Goal: Task Accomplishment & Management: Complete application form

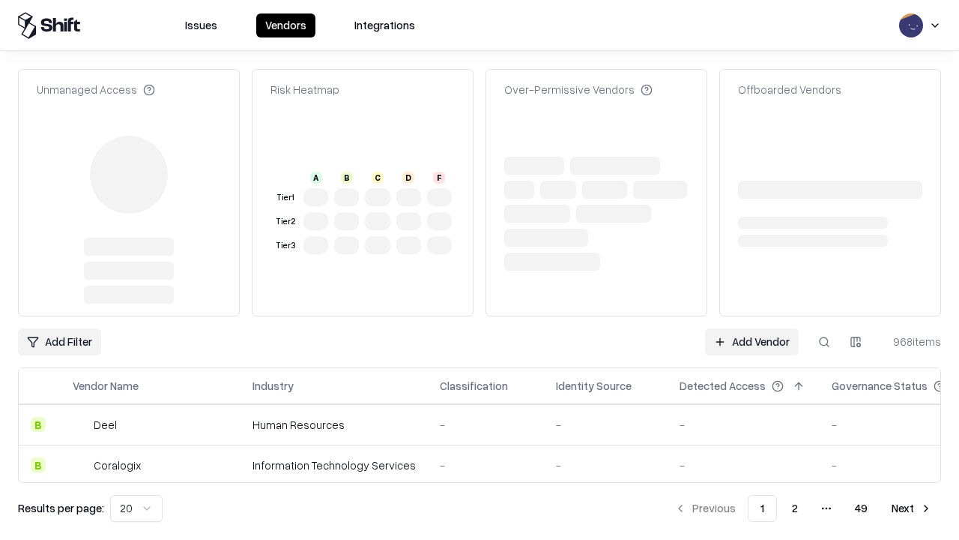
click at [752, 328] on link "Add Vendor" at bounding box center [752, 341] width 94 height 27
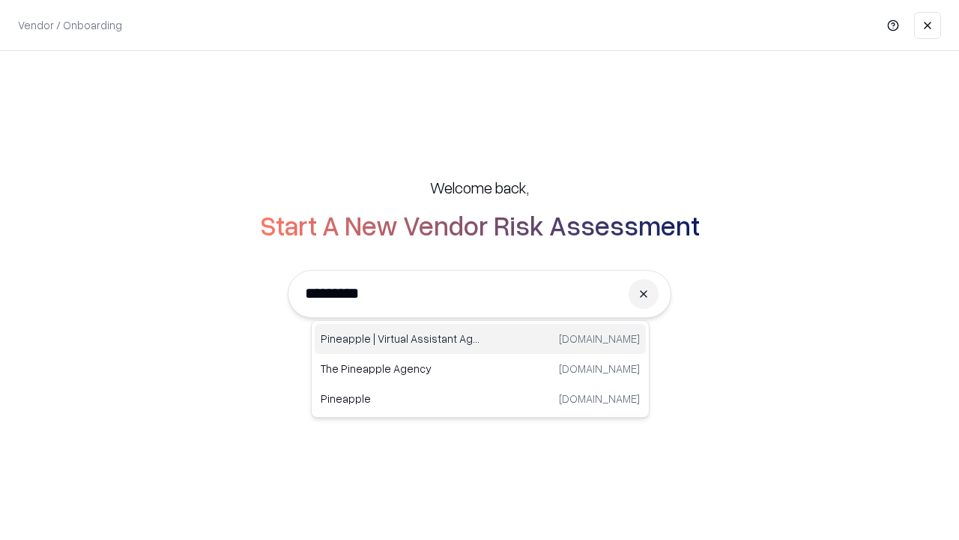
click at [480, 339] on div "Pineapple | Virtual Assistant Agency [DOMAIN_NAME]" at bounding box center [480, 339] width 331 height 30
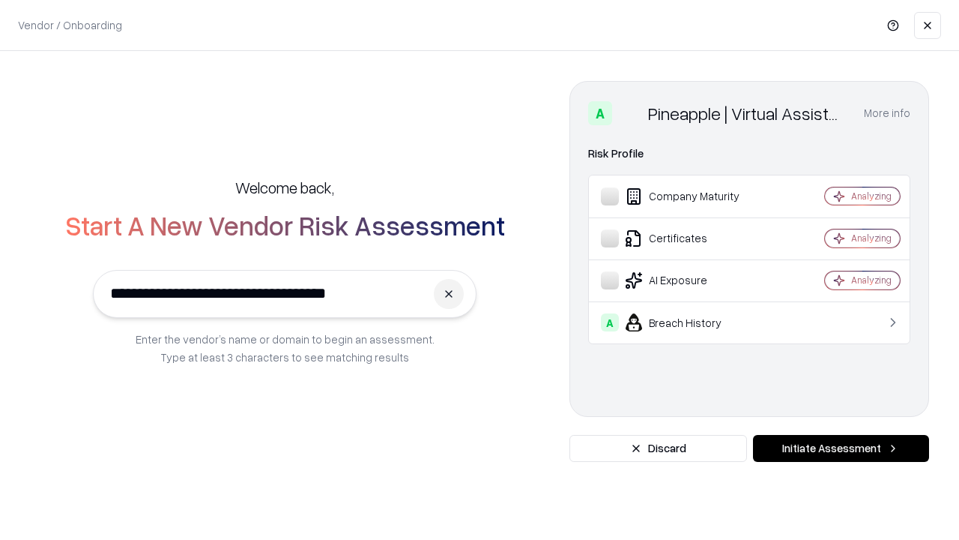
type input "**********"
click at [841, 448] on button "Initiate Assessment" at bounding box center [841, 448] width 176 height 27
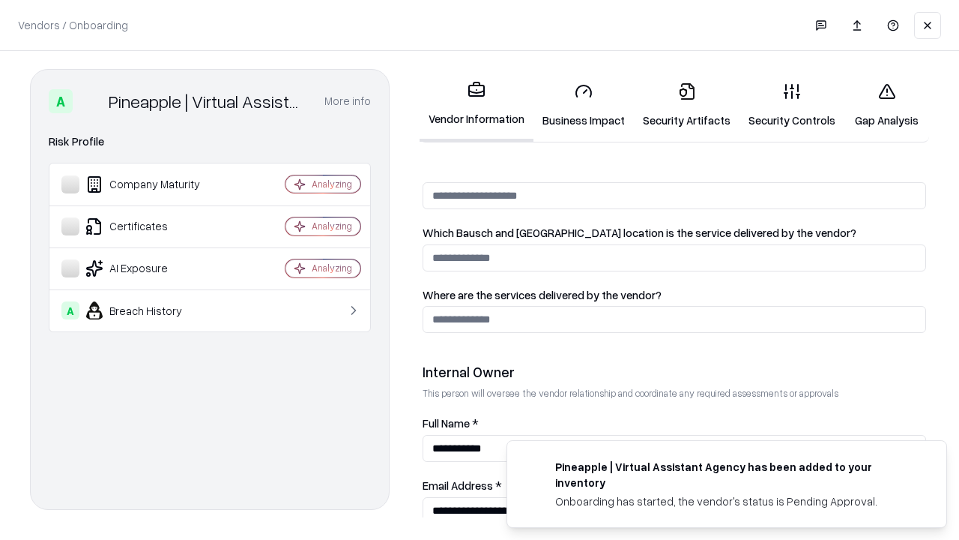
scroll to position [776, 0]
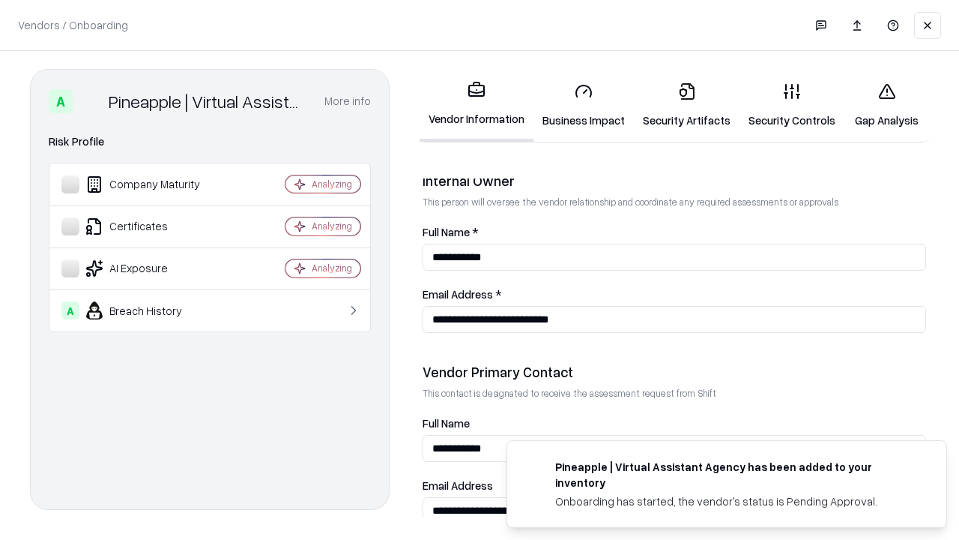
click at [584, 105] on link "Business Impact" at bounding box center [584, 105] width 100 height 70
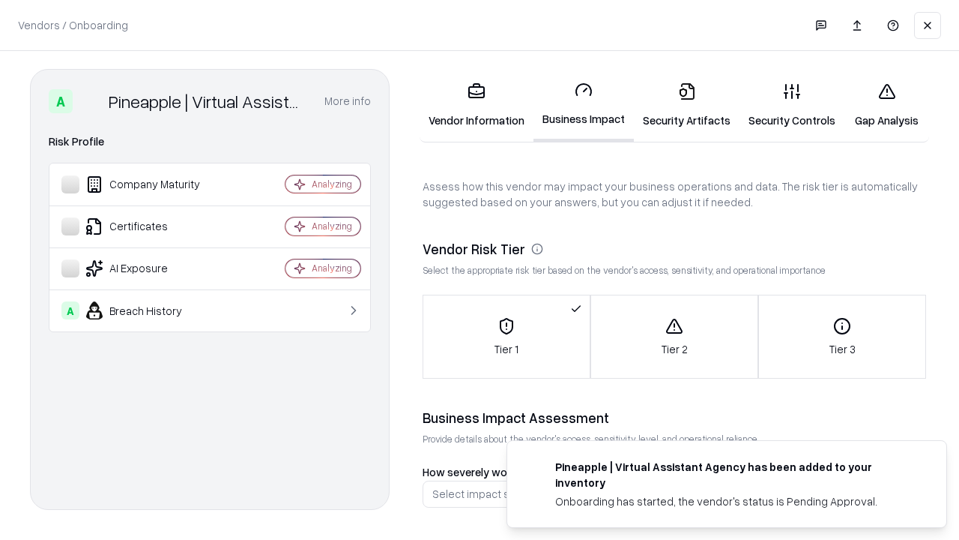
click at [686, 105] on link "Security Artifacts" at bounding box center [687, 105] width 106 height 70
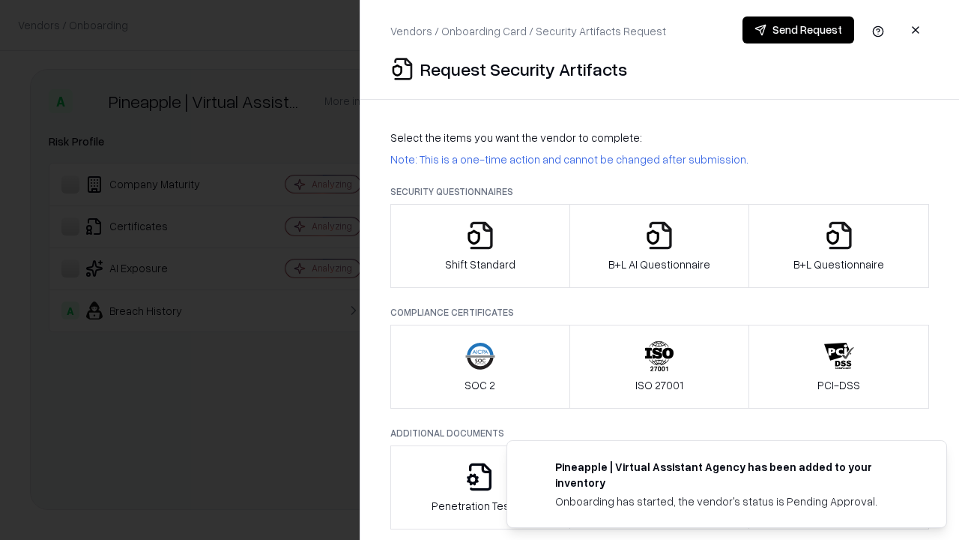
click at [480, 246] on icon "button" at bounding box center [480, 235] width 30 height 30
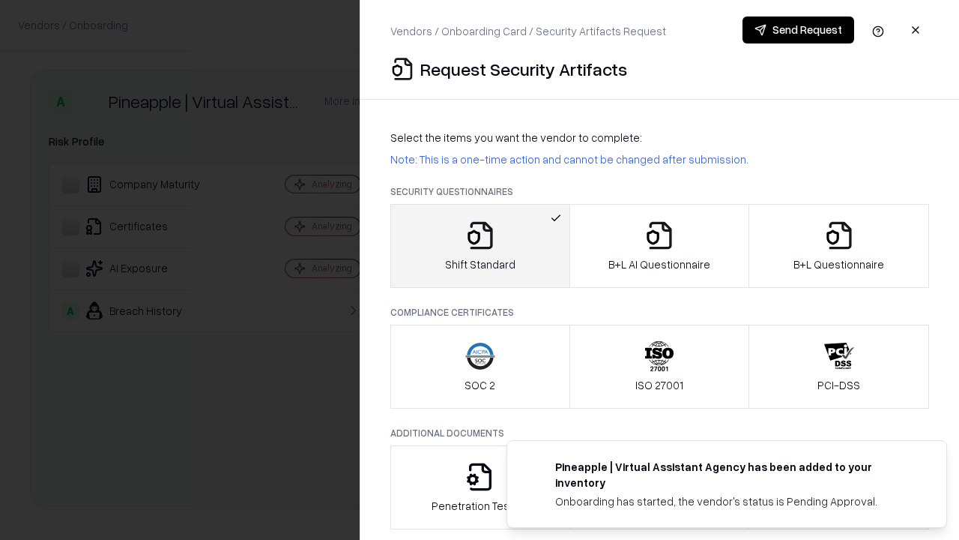
click at [798, 30] on button "Send Request" at bounding box center [799, 29] width 112 height 27
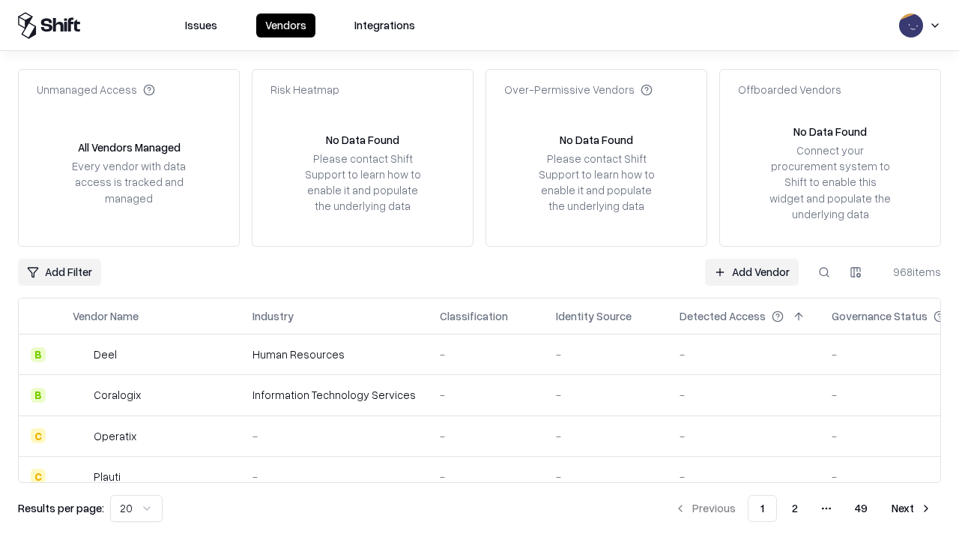
click at [824, 271] on button at bounding box center [824, 272] width 27 height 27
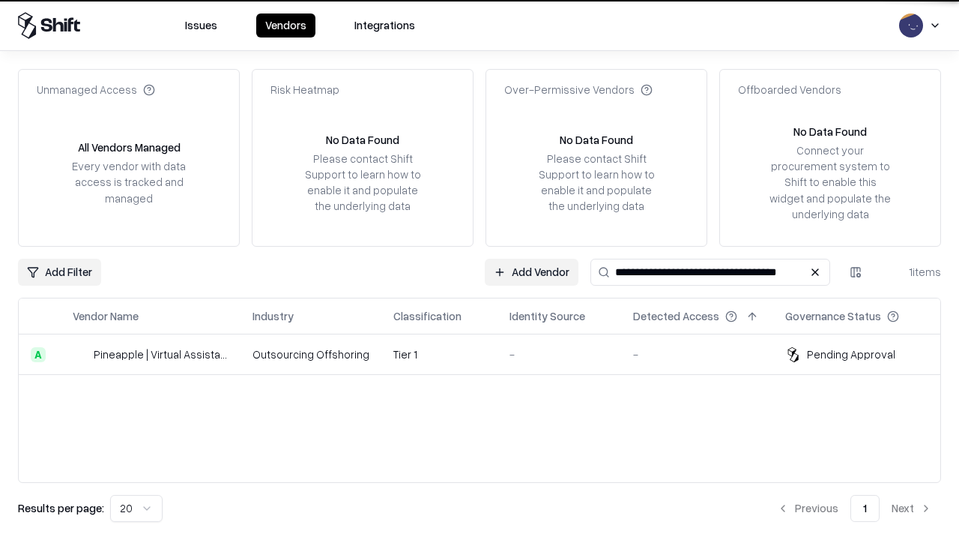
type input "**********"
click at [489, 354] on td "Tier 1" at bounding box center [439, 354] width 116 height 40
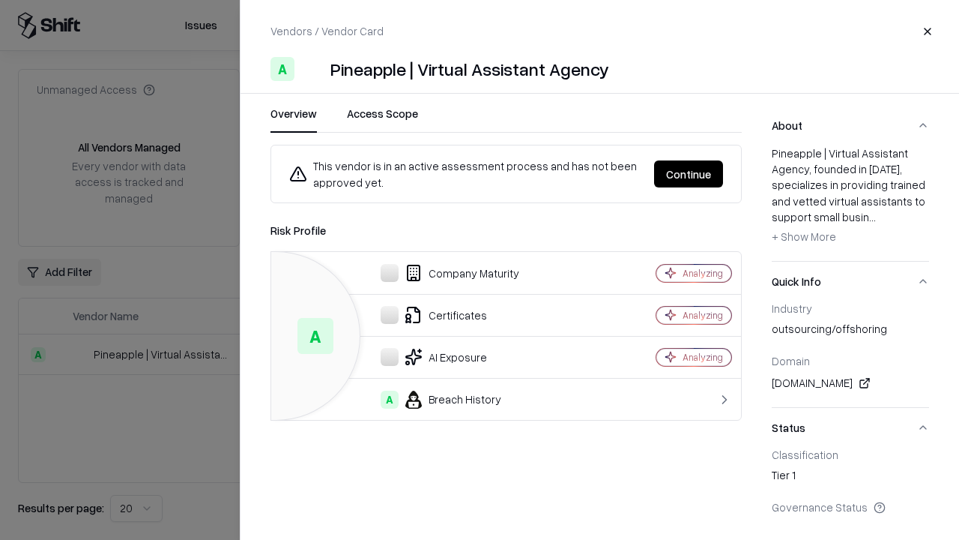
click at [689, 174] on button "Continue" at bounding box center [688, 173] width 69 height 27
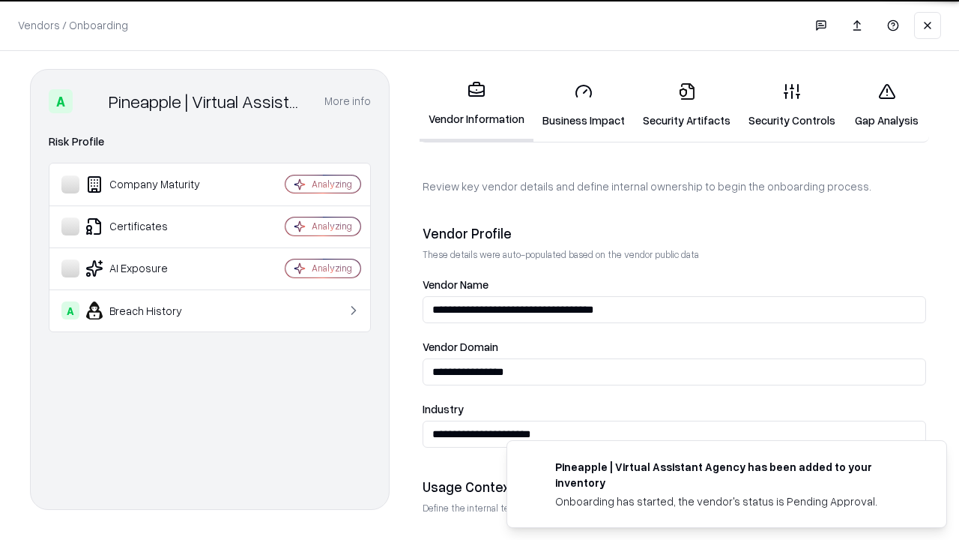
click at [686, 105] on link "Security Artifacts" at bounding box center [687, 105] width 106 height 70
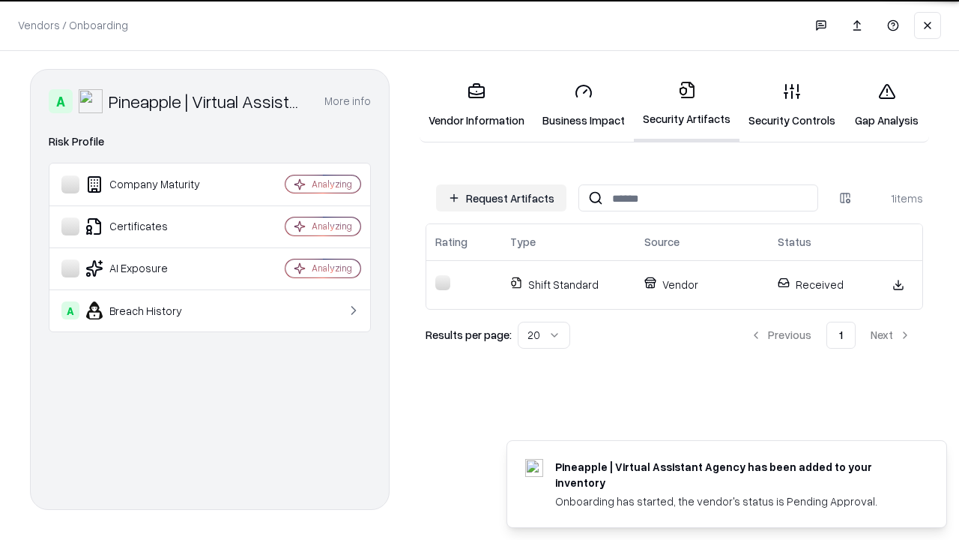
click at [792, 105] on link "Security Controls" at bounding box center [792, 105] width 105 height 70
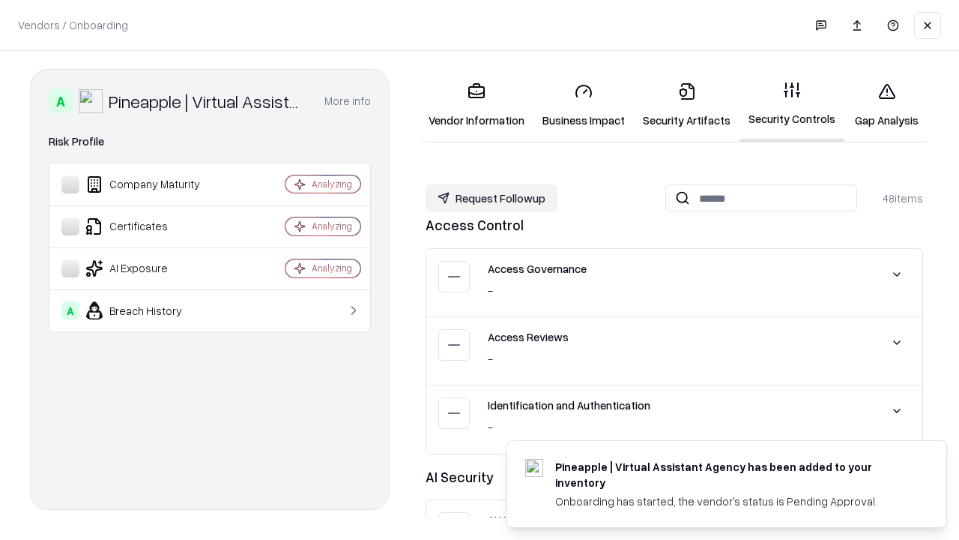
click at [492, 197] on button "Request Followup" at bounding box center [492, 197] width 132 height 27
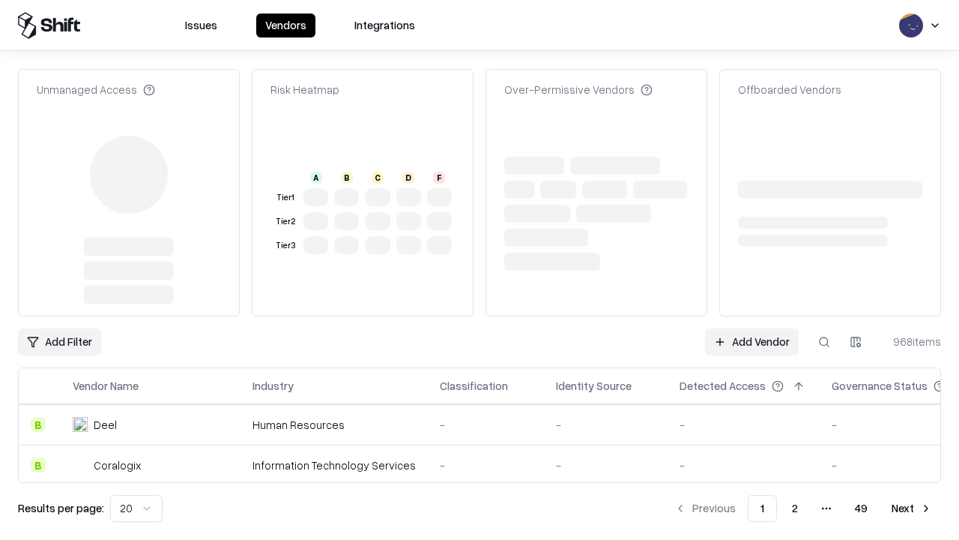
click at [752, 342] on link "Add Vendor" at bounding box center [752, 341] width 94 height 27
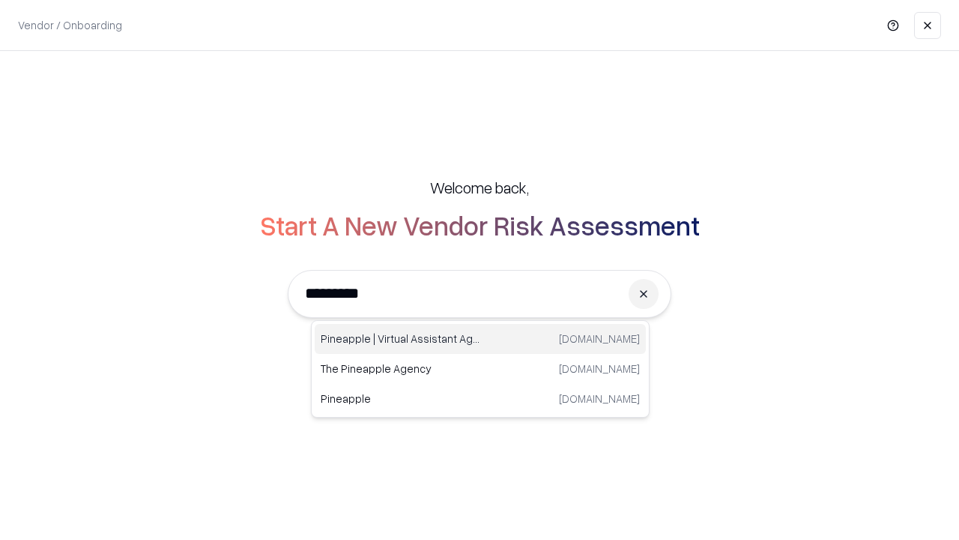
click at [480, 339] on div "Pineapple | Virtual Assistant Agency [DOMAIN_NAME]" at bounding box center [480, 339] width 331 height 30
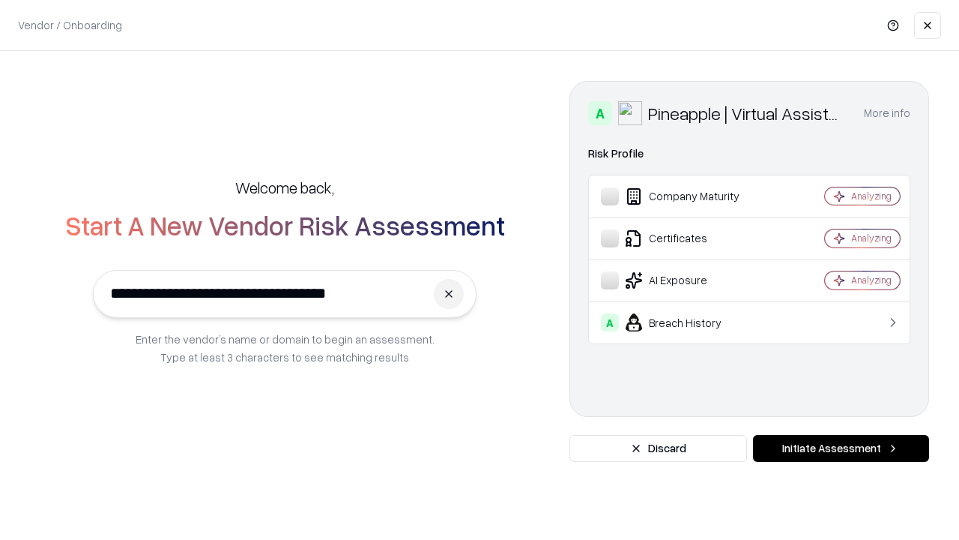
type input "**********"
click at [841, 448] on button "Initiate Assessment" at bounding box center [841, 448] width 176 height 27
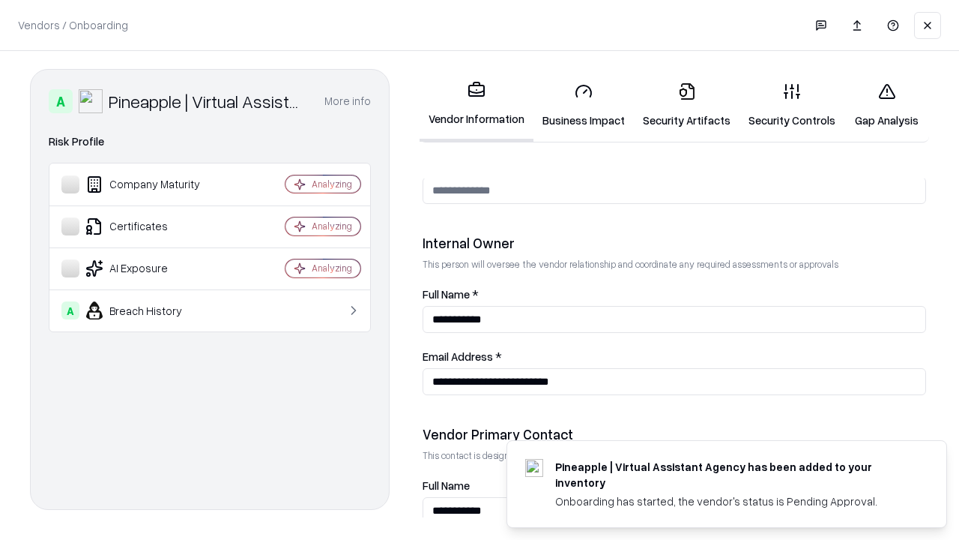
scroll to position [776, 0]
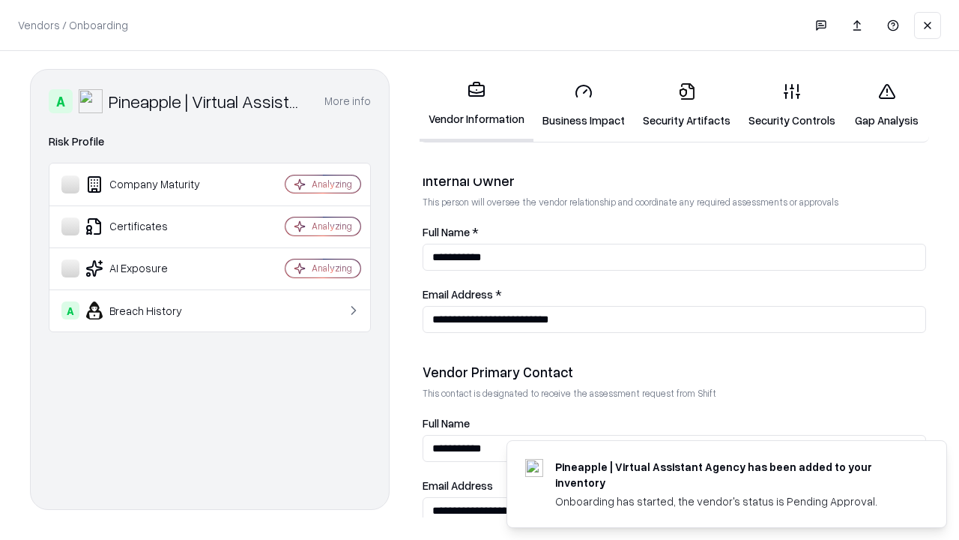
click at [887, 105] on link "Gap Analysis" at bounding box center [887, 105] width 85 height 70
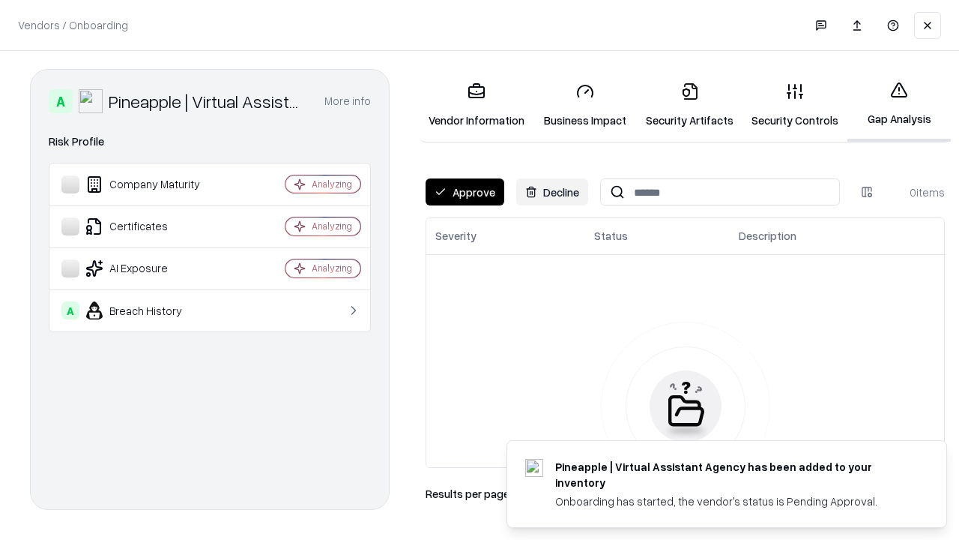
click at [465, 192] on button "Approve" at bounding box center [465, 191] width 79 height 27
